Goal: Book appointment/travel/reservation

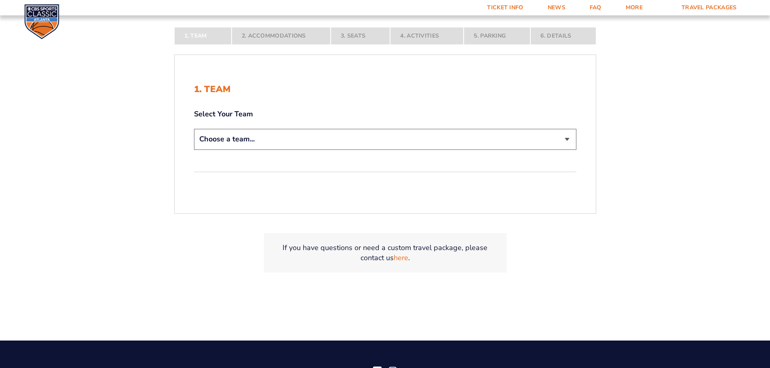
scroll to position [215, 0]
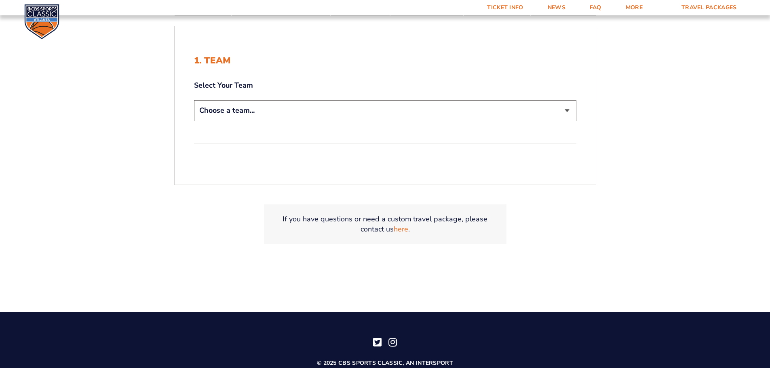
click at [542, 112] on select "Choose a team... [US_STATE] Wildcats [US_STATE] State Buckeyes [US_STATE] Tar H…" at bounding box center [385, 110] width 382 height 21
select select "12956"
click at [194, 100] on select "Choose a team... [US_STATE] Wildcats [US_STATE] State Buckeyes [US_STATE] Tar H…" at bounding box center [385, 110] width 382 height 21
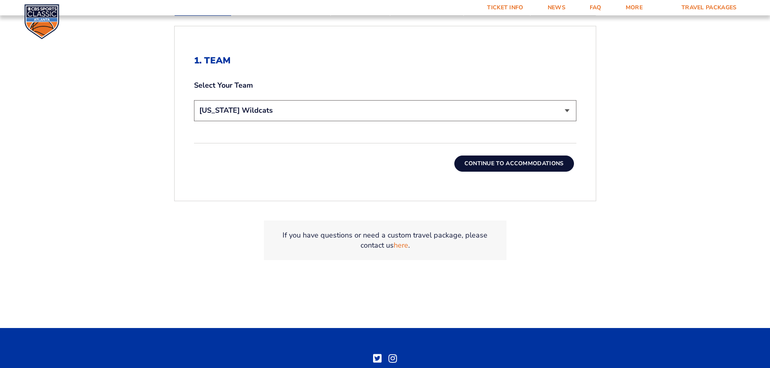
click at [517, 161] on button "Continue To Accommodations" at bounding box center [514, 164] width 120 height 16
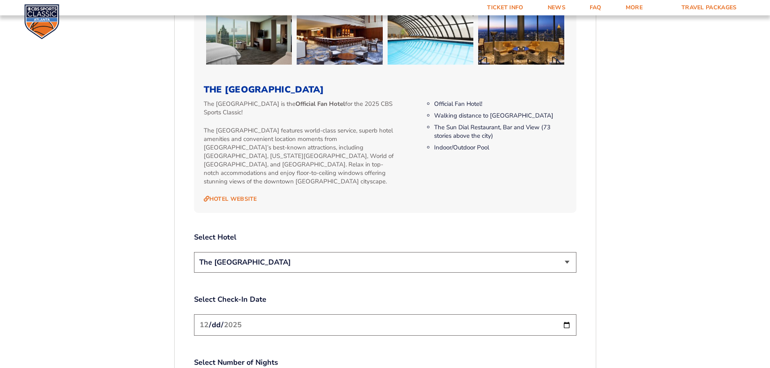
scroll to position [821, 0]
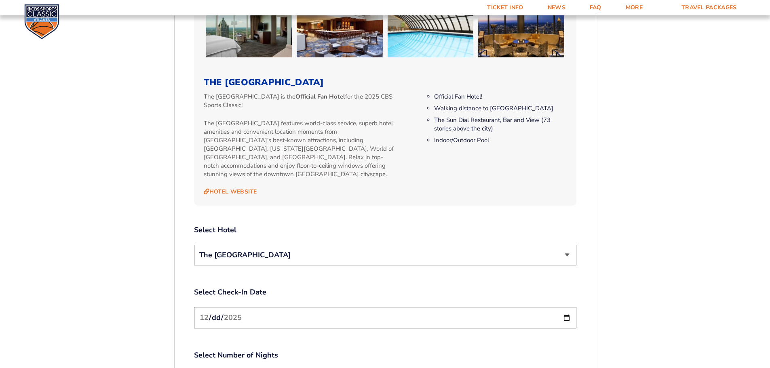
click at [330, 248] on select "The [GEOGRAPHIC_DATA]" at bounding box center [385, 255] width 382 height 21
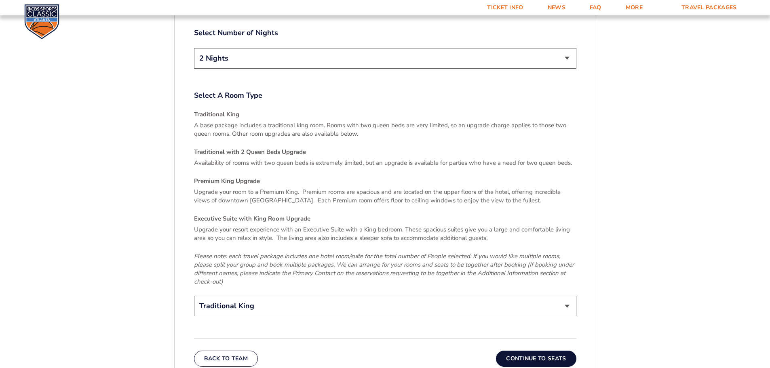
scroll to position [1145, 0]
click at [534, 353] on button "Continue To Seats" at bounding box center [536, 358] width 80 height 16
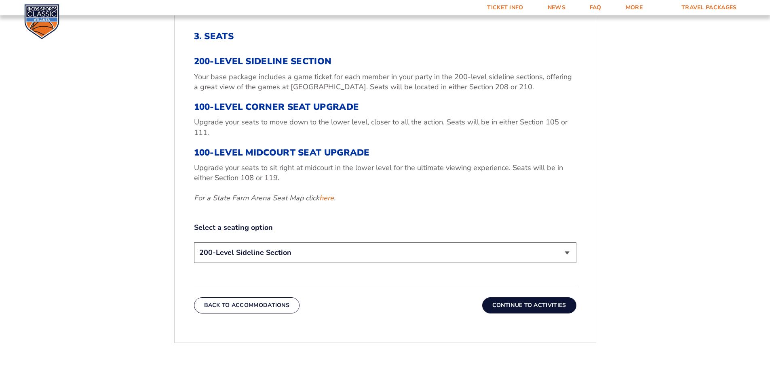
scroll to position [282, 0]
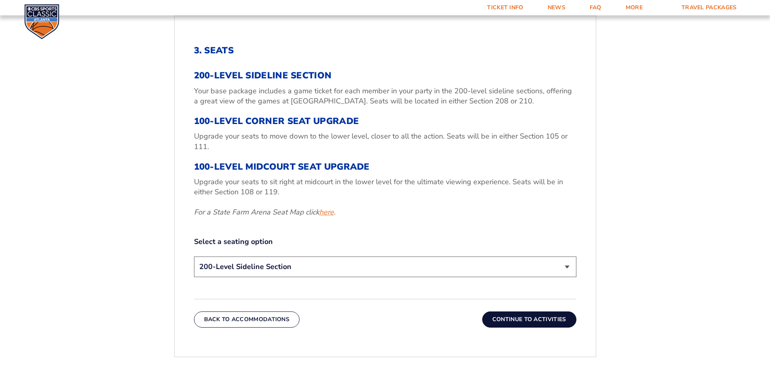
click at [325, 212] on link "here" at bounding box center [326, 212] width 15 height 10
click at [522, 320] on button "Continue To Activities" at bounding box center [529, 320] width 94 height 16
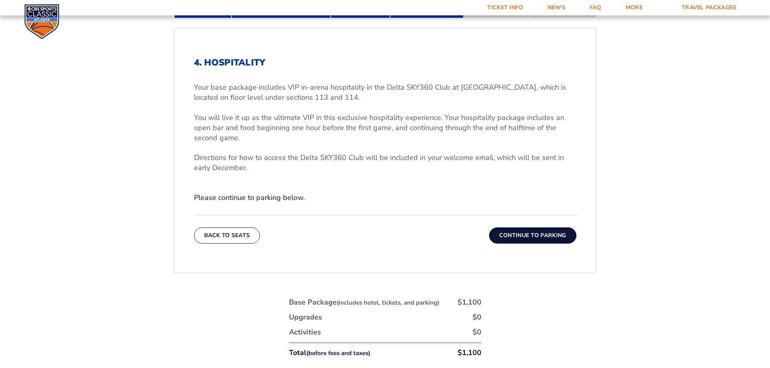
scroll to position [390, 0]
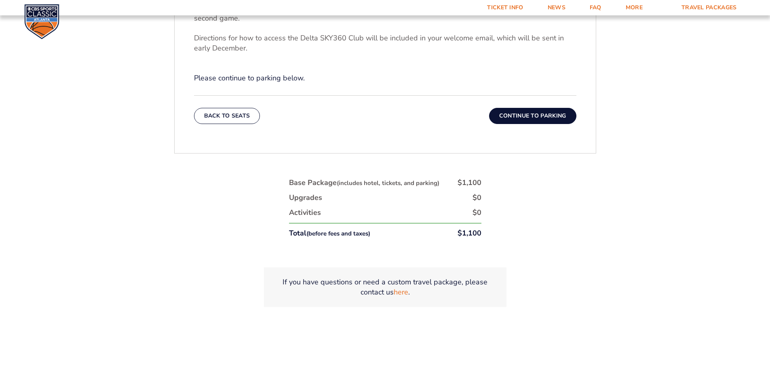
click at [526, 115] on button "Continue To Parking" at bounding box center [532, 116] width 87 height 16
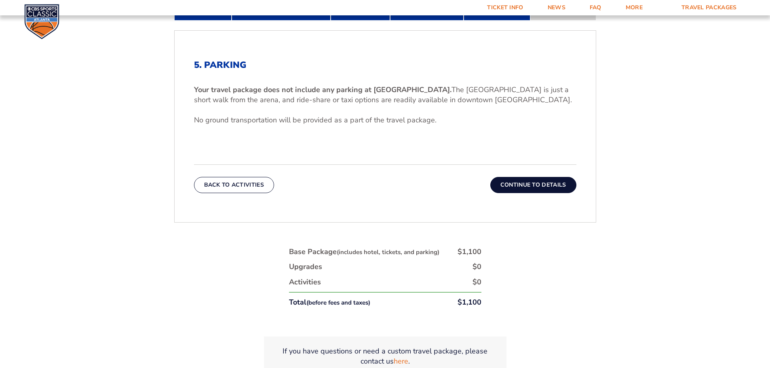
scroll to position [282, 0]
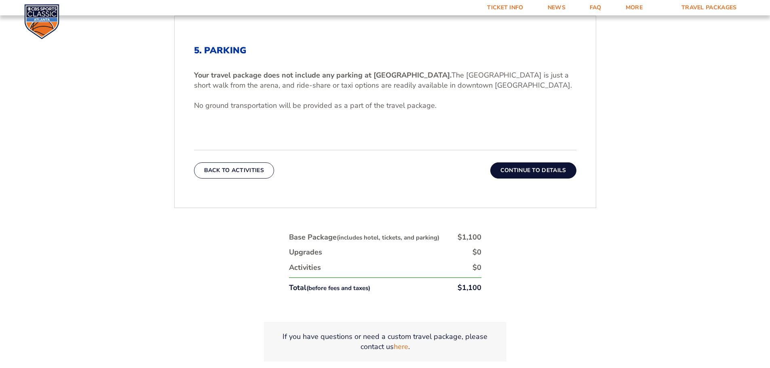
click at [536, 172] on button "Continue To Details" at bounding box center [533, 171] width 86 height 16
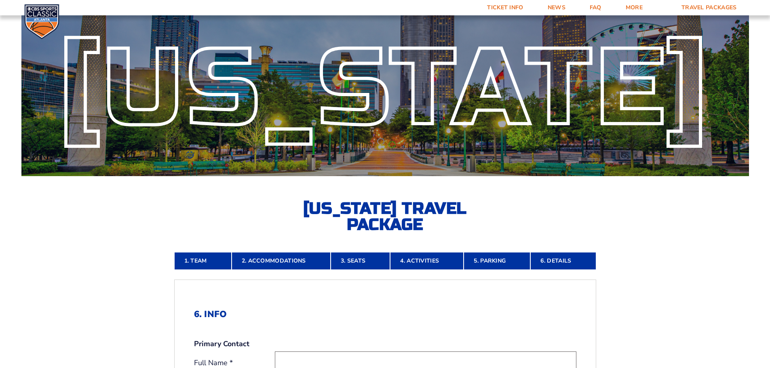
scroll to position [0, 0]
